Goal: Check status

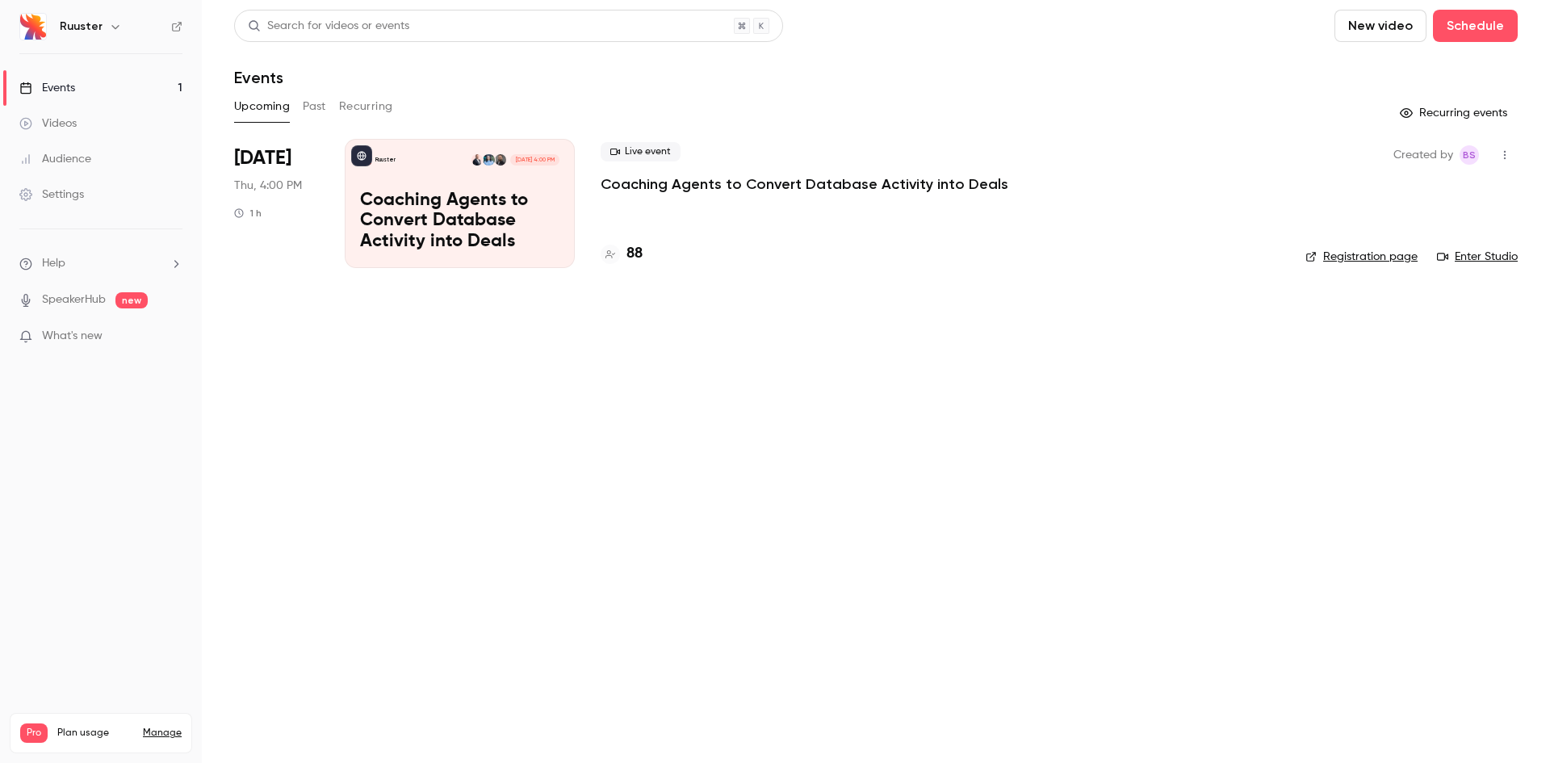
click at [470, 187] on div "Ruuster [DATE] 4:00 PM Coaching Agents to Convert Database Activity into Deals" at bounding box center [460, 203] width 230 height 129
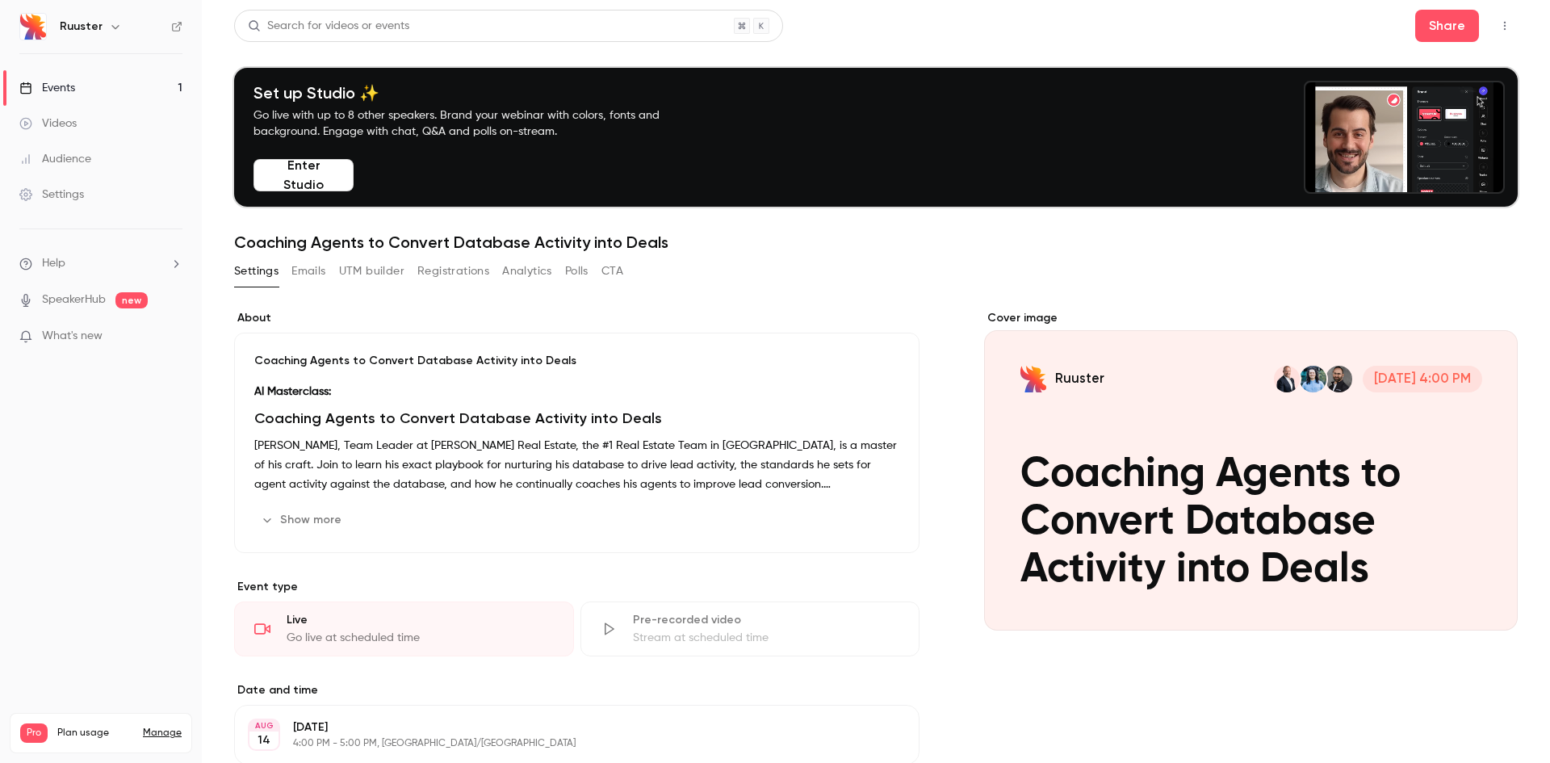
click at [475, 271] on button "Registrations" at bounding box center [453, 271] width 72 height 26
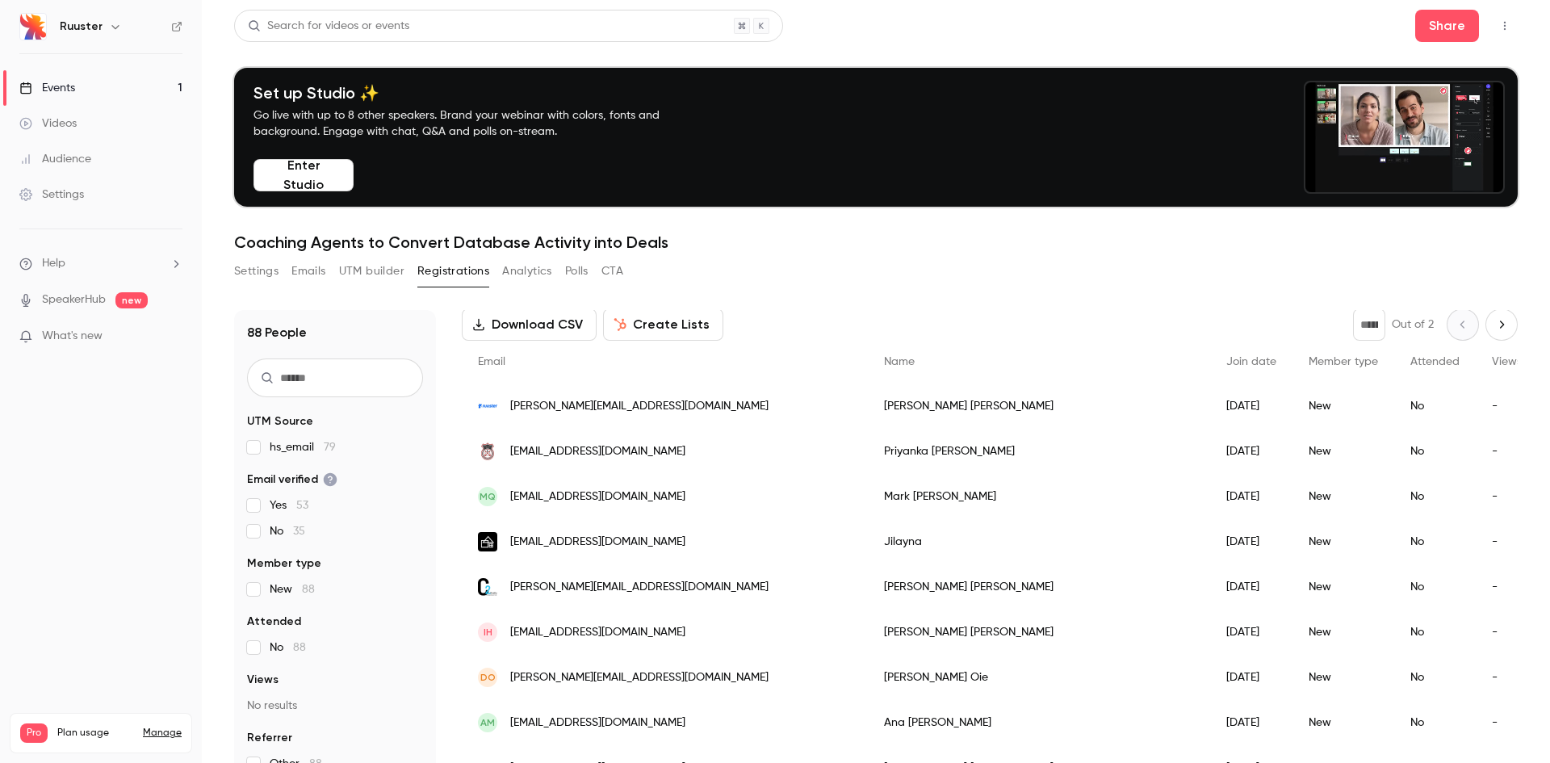
scroll to position [161, 0]
